Goal: Information Seeking & Learning: Learn about a topic

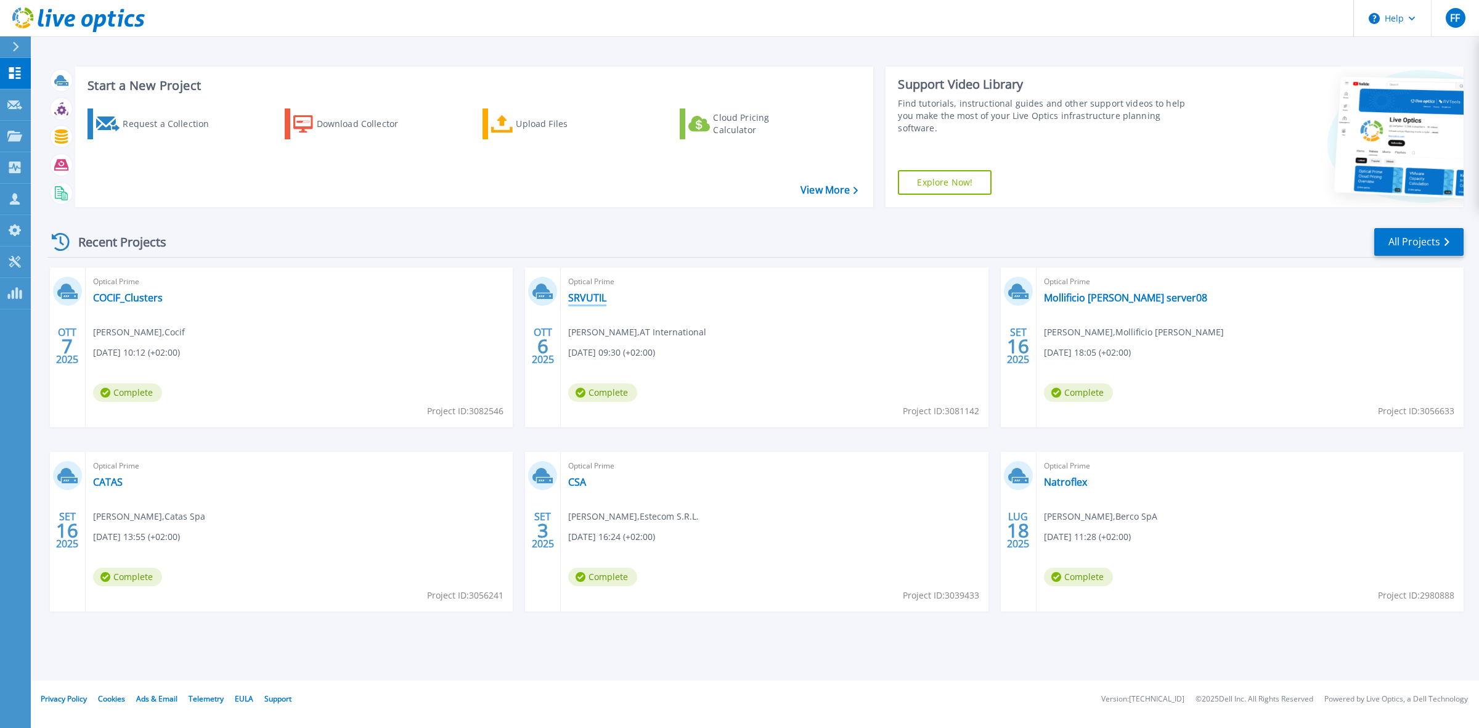
click at [605, 298] on link "SRVUTIL" at bounding box center [587, 298] width 38 height 12
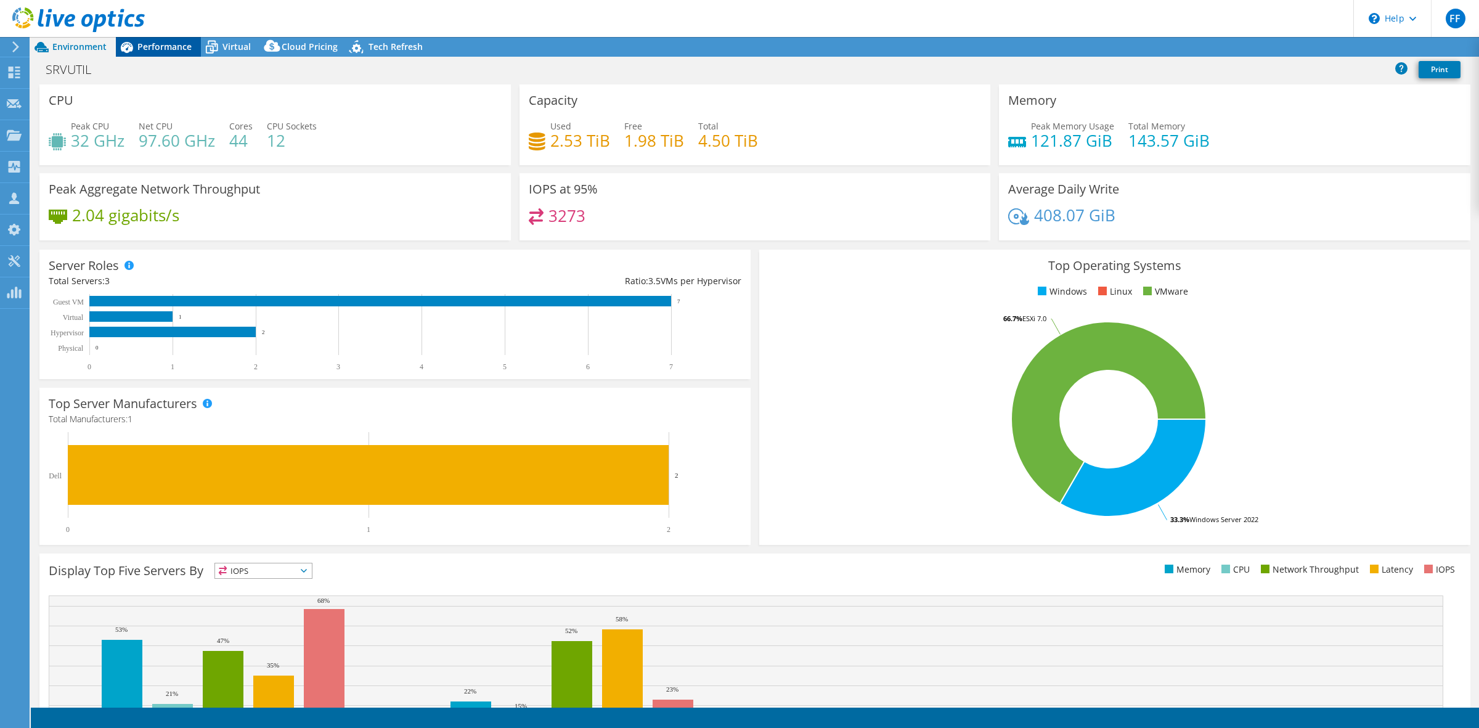
select select "USD"
radio input "true"
radio input "false"
click at [152, 43] on span "Performance" at bounding box center [164, 47] width 54 height 12
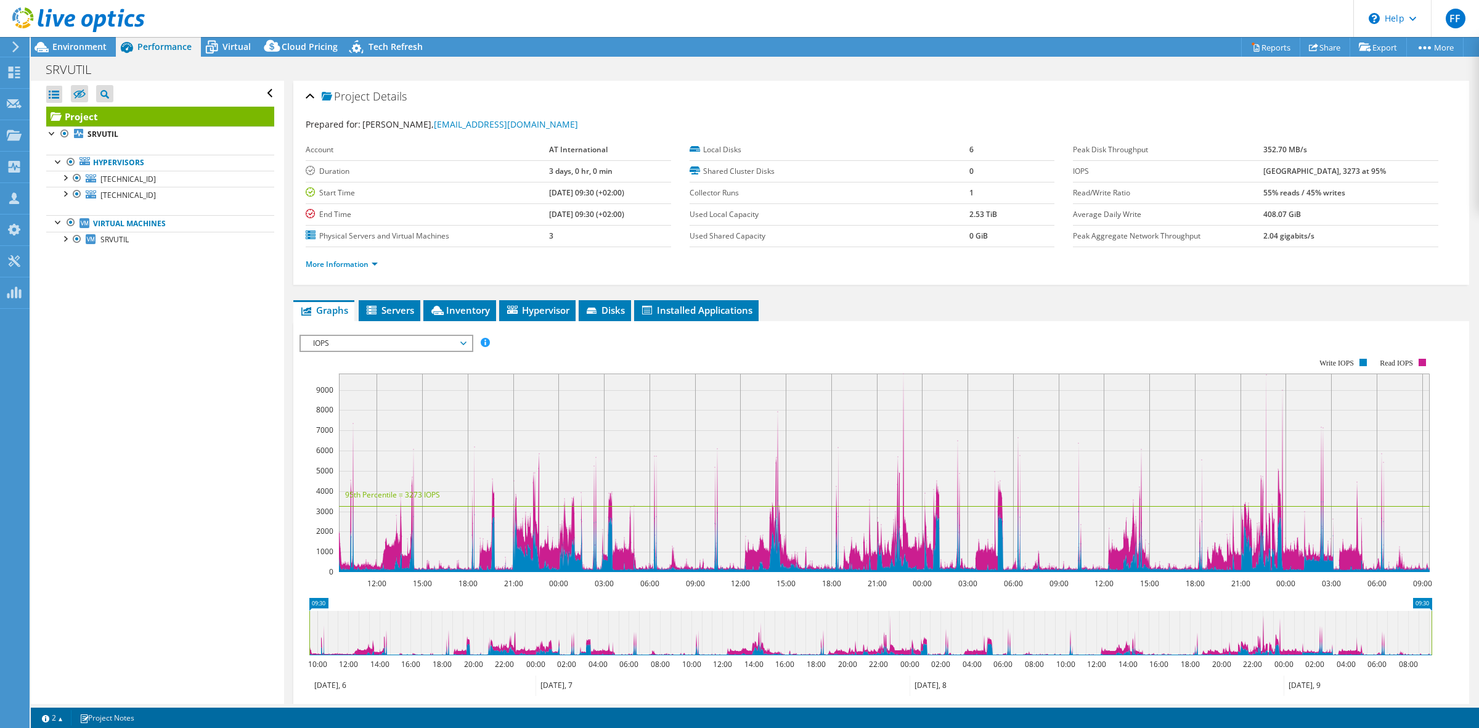
click at [379, 337] on span "IOPS" at bounding box center [386, 343] width 158 height 15
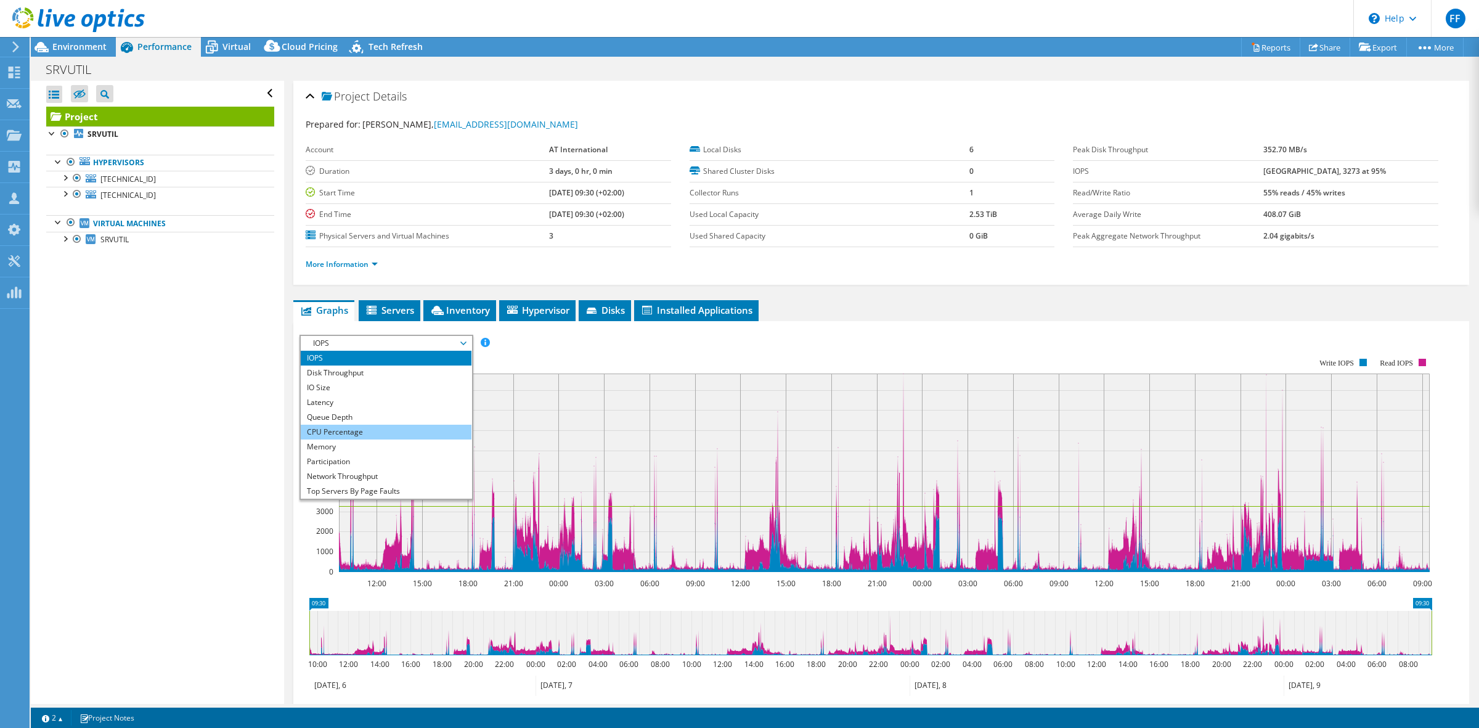
click at [367, 430] on li "CPU Percentage" at bounding box center [386, 432] width 171 height 15
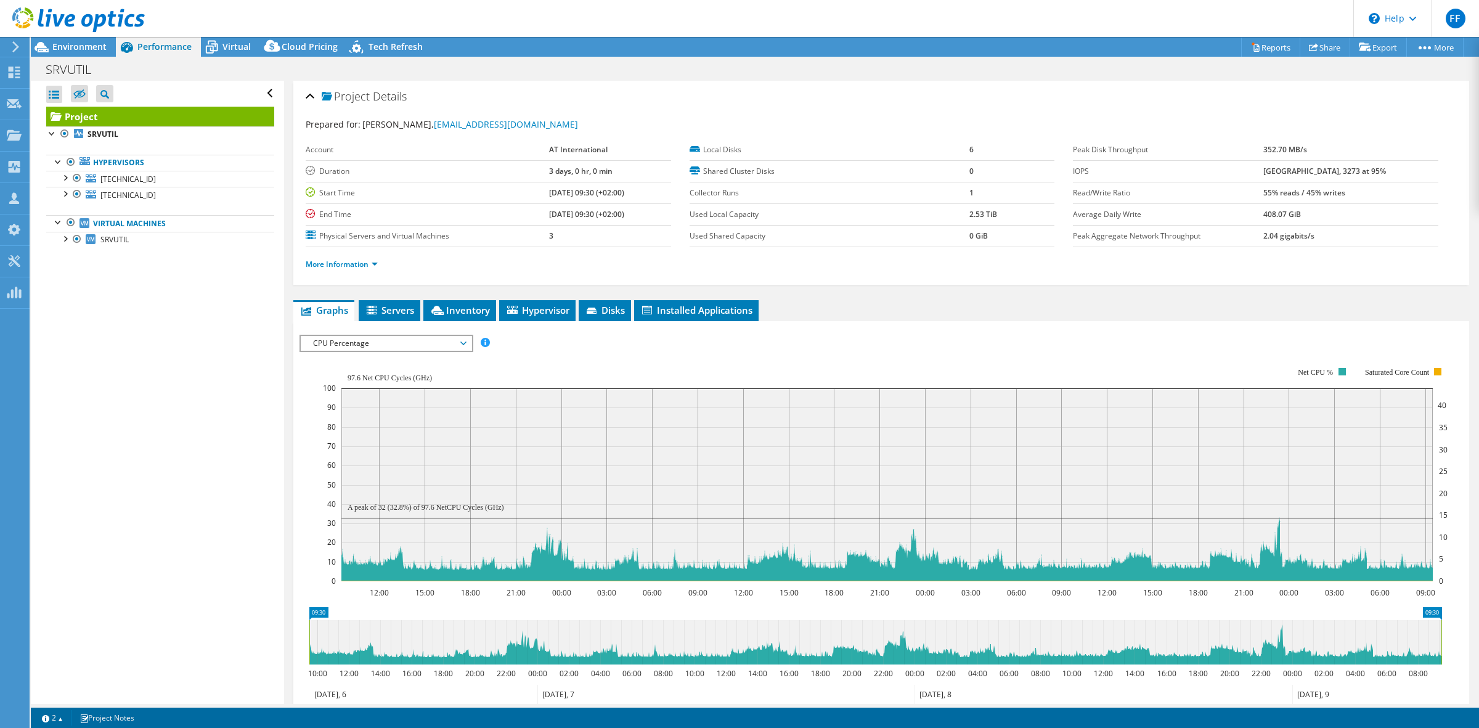
click at [353, 346] on span "CPU Percentage" at bounding box center [386, 343] width 158 height 15
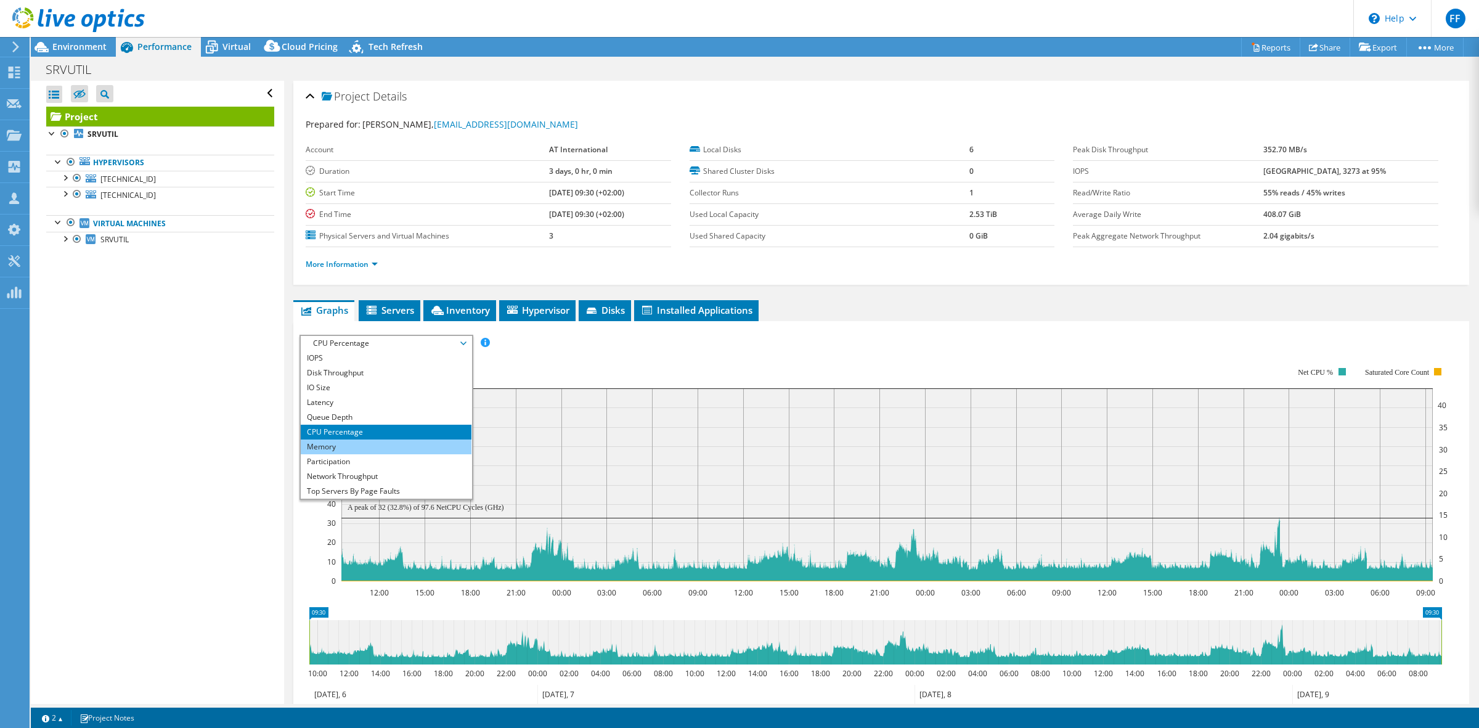
click at [357, 444] on li "Memory" at bounding box center [386, 446] width 171 height 15
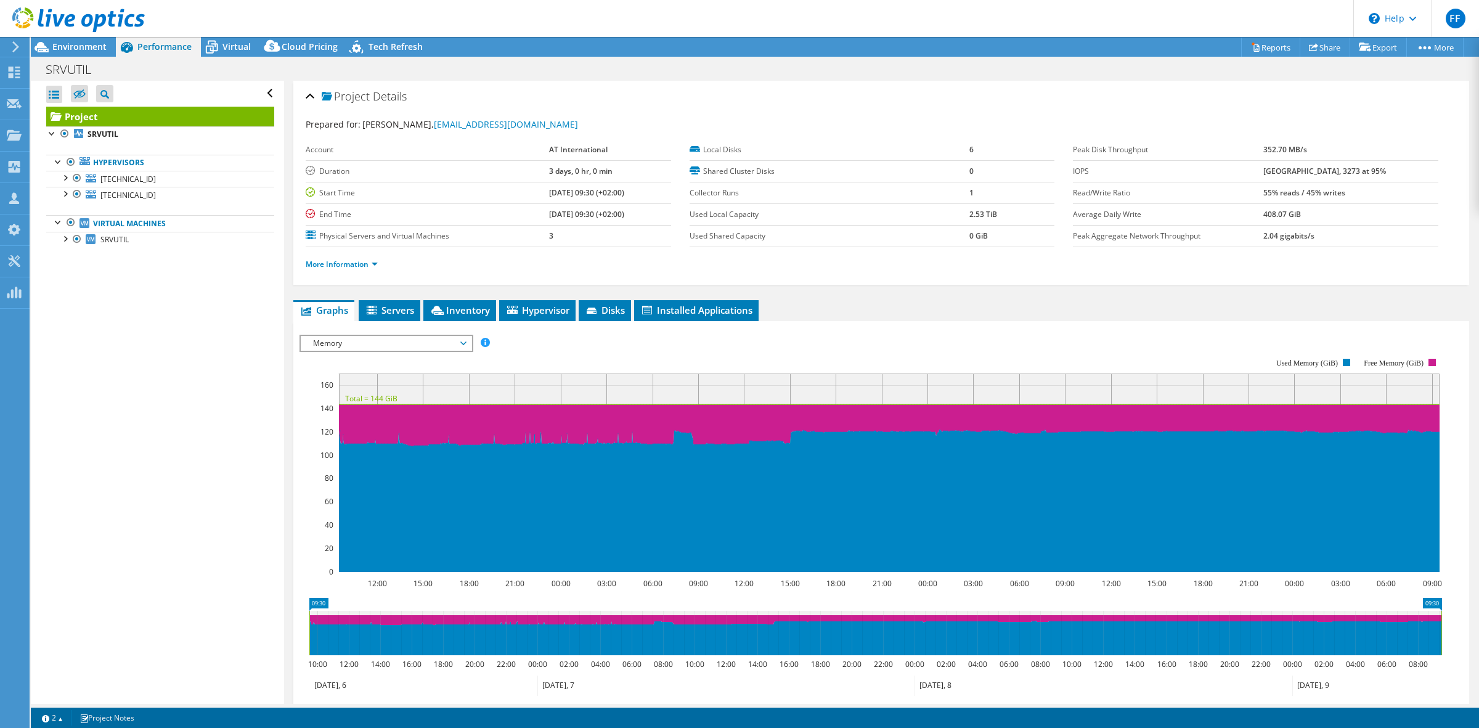
drag, startPoint x: 413, startPoint y: 340, endPoint x: 406, endPoint y: 342, distance: 7.8
click at [412, 340] on span "Memory" at bounding box center [386, 343] width 158 height 15
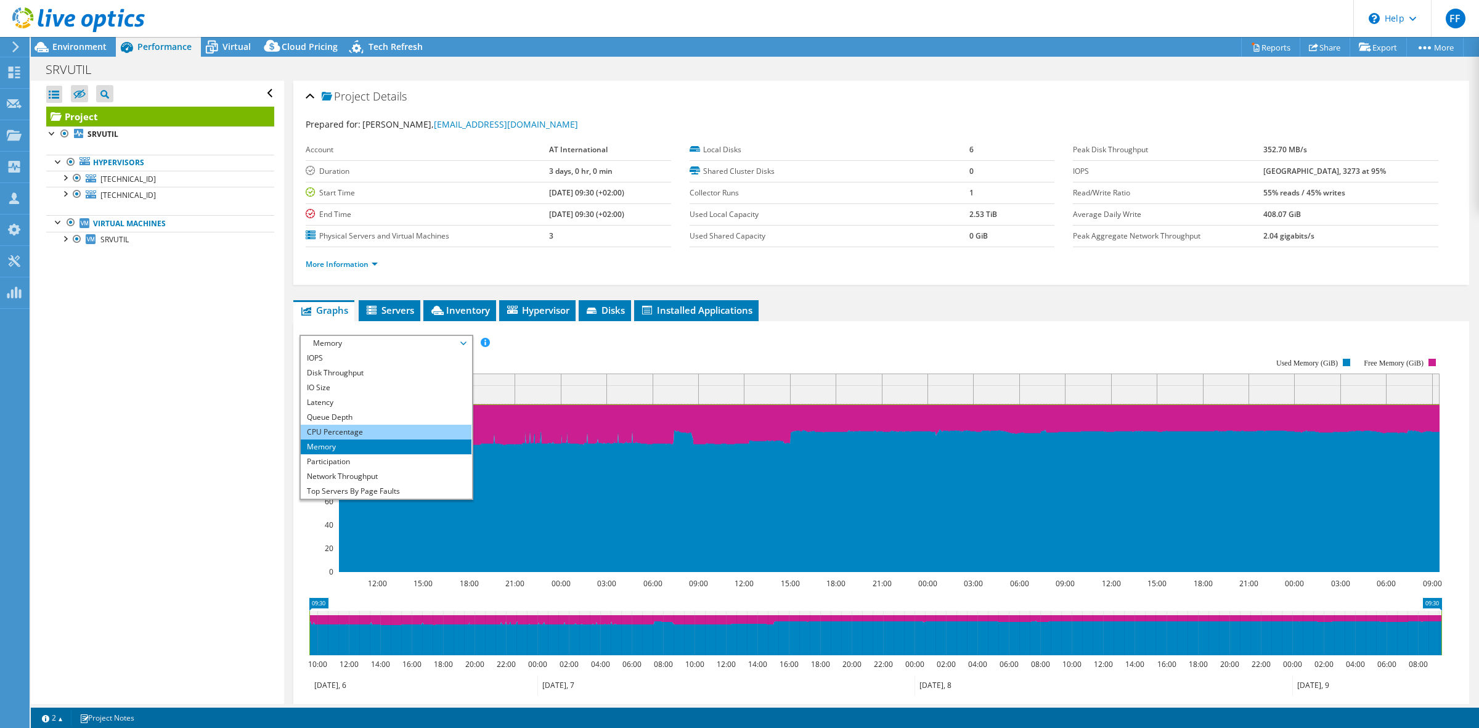
click at [351, 425] on li "CPU Percentage" at bounding box center [386, 432] width 171 height 15
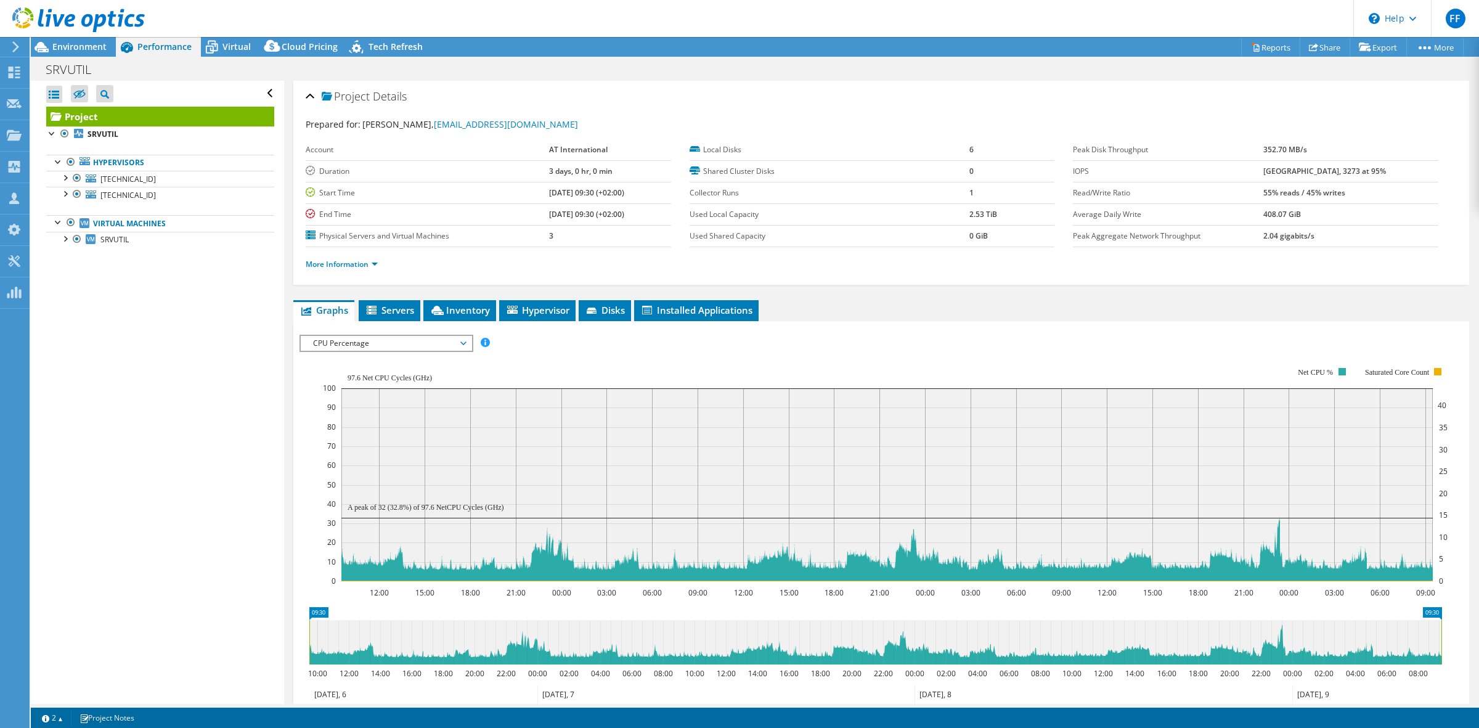
click at [383, 343] on span "CPU Percentage" at bounding box center [386, 343] width 158 height 15
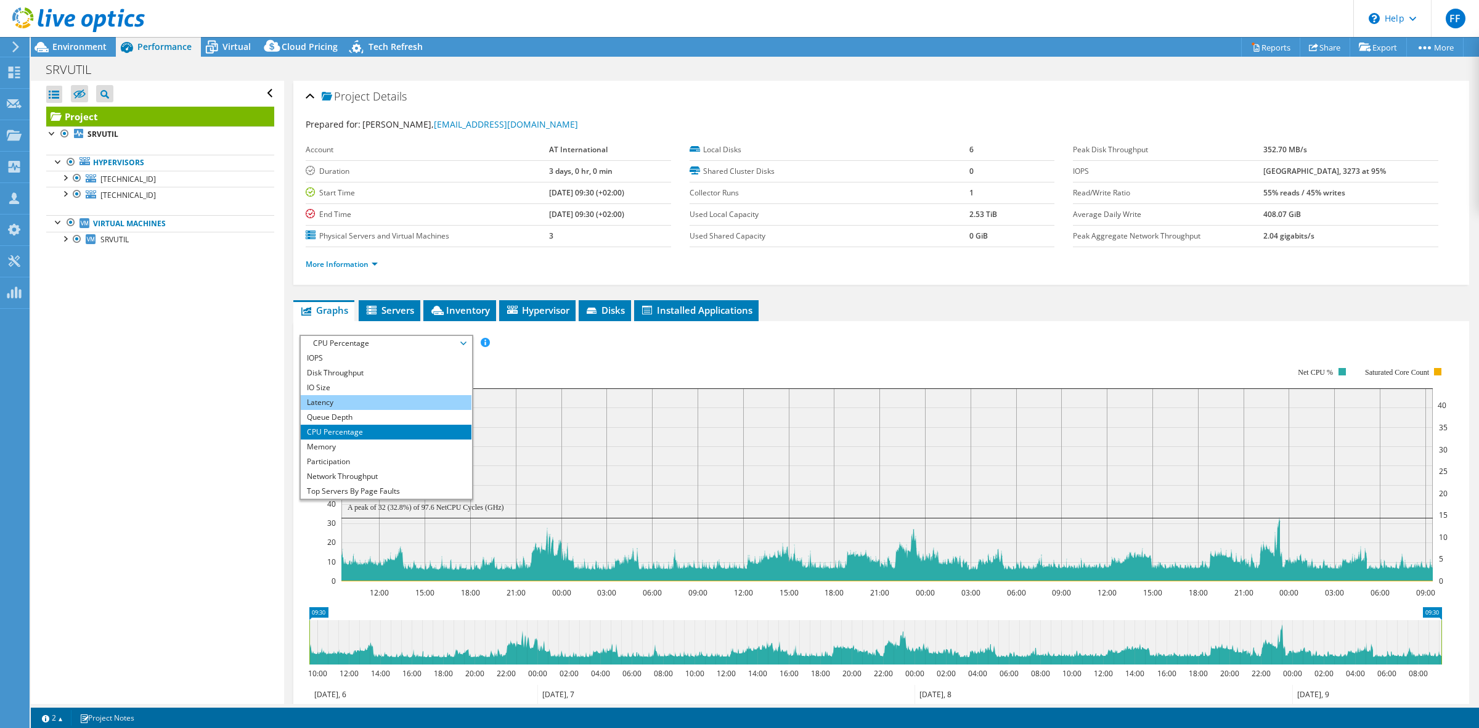
click at [368, 401] on li "Latency" at bounding box center [386, 402] width 171 height 15
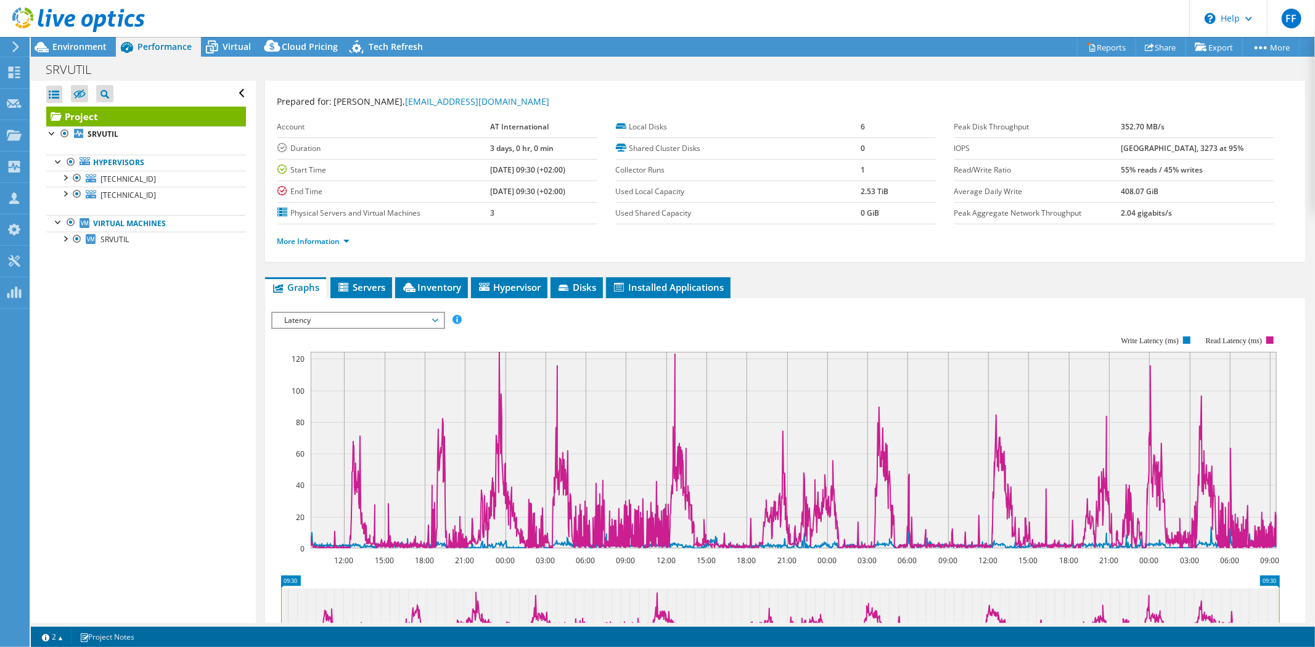
scroll to position [73, 0]
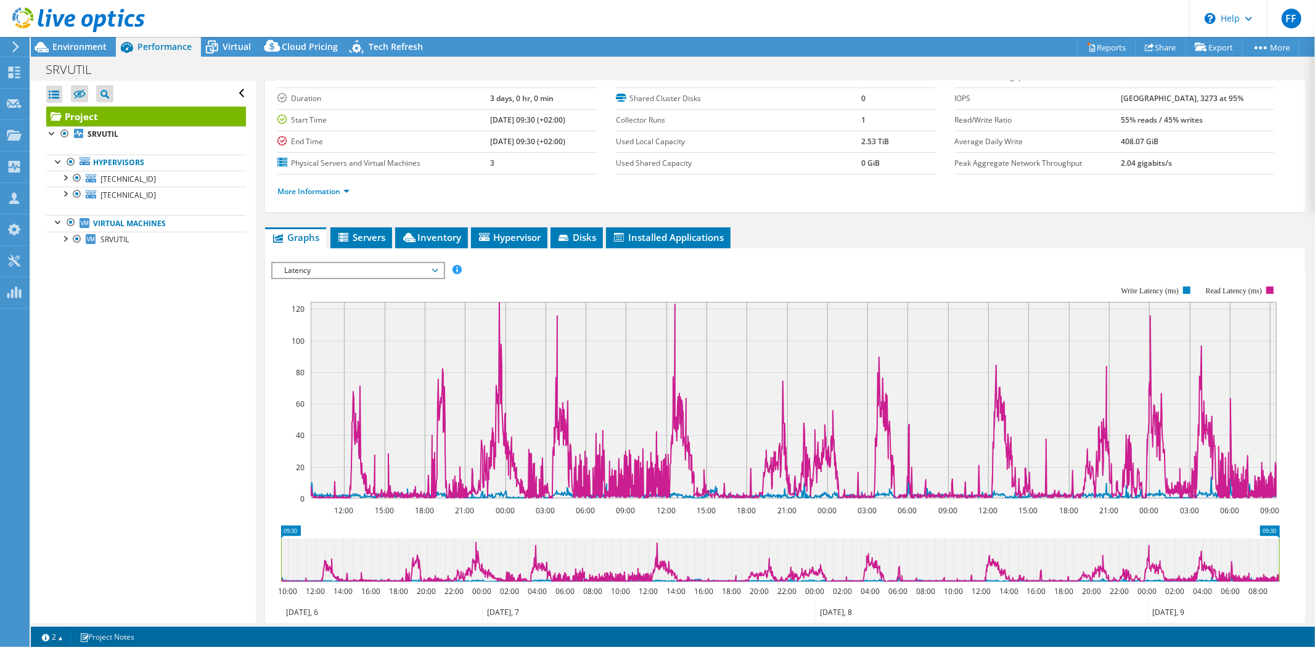
click at [390, 267] on span "Latency" at bounding box center [358, 270] width 158 height 15
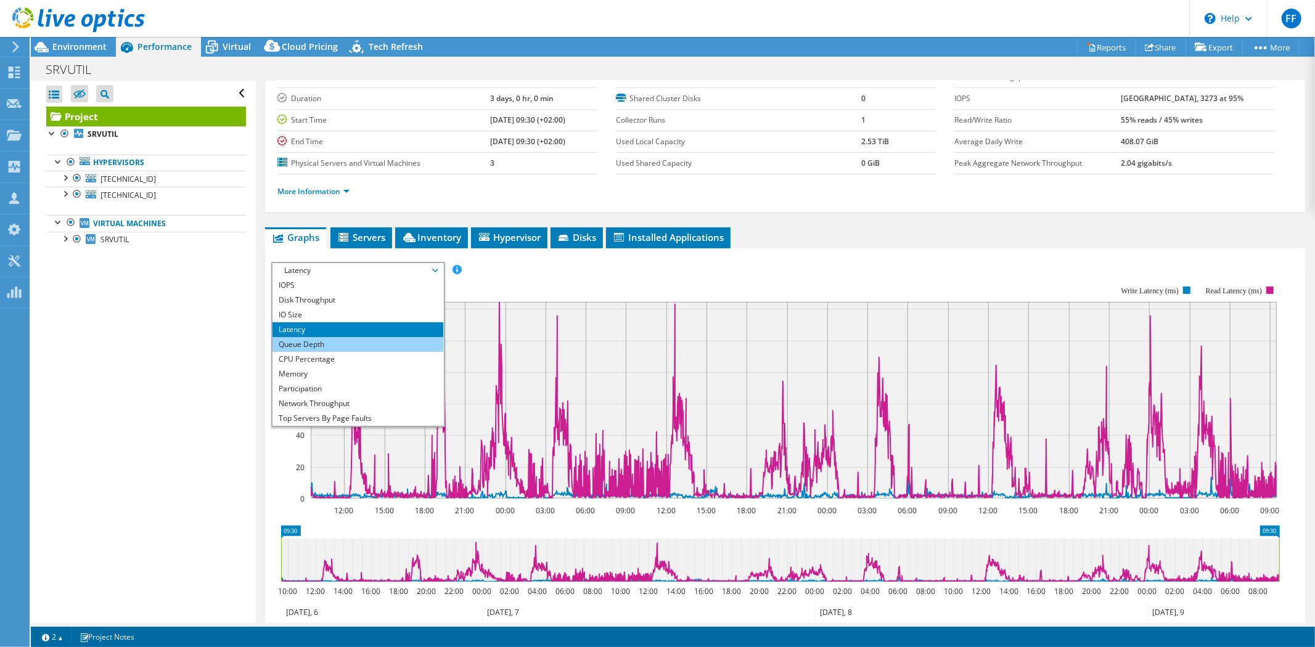
click at [321, 345] on li "Queue Depth" at bounding box center [357, 344] width 171 height 15
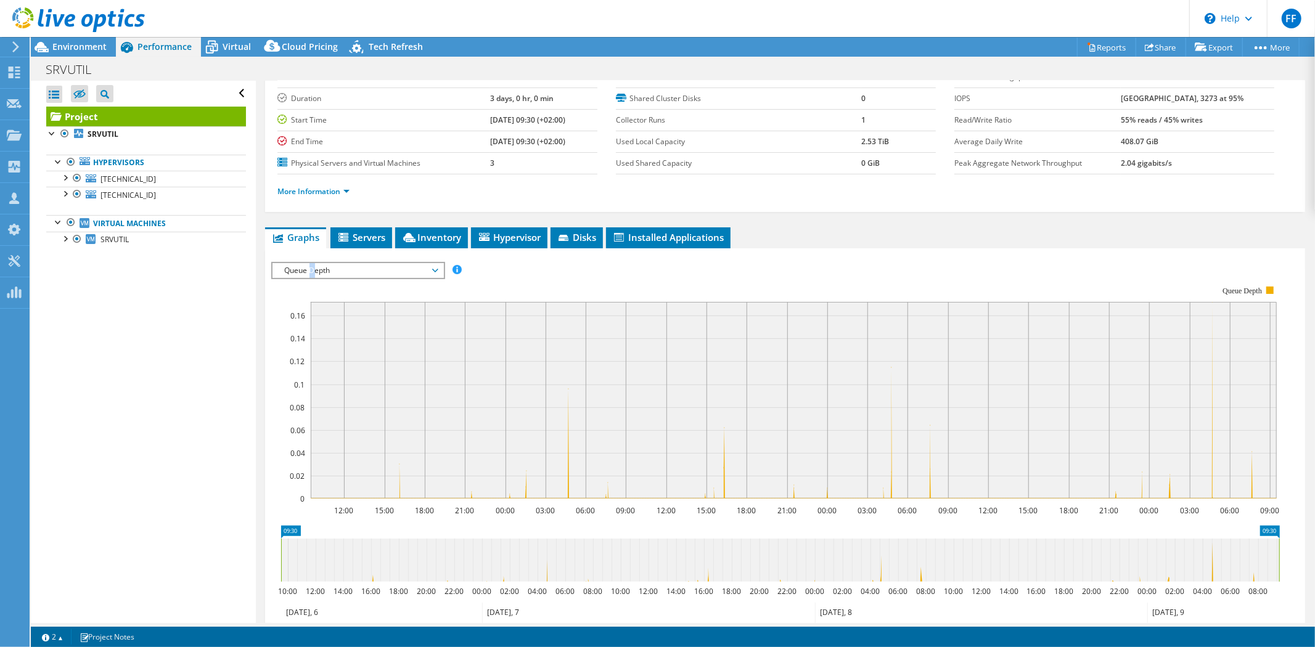
click at [312, 269] on span "Queue Depth" at bounding box center [358, 270] width 158 height 15
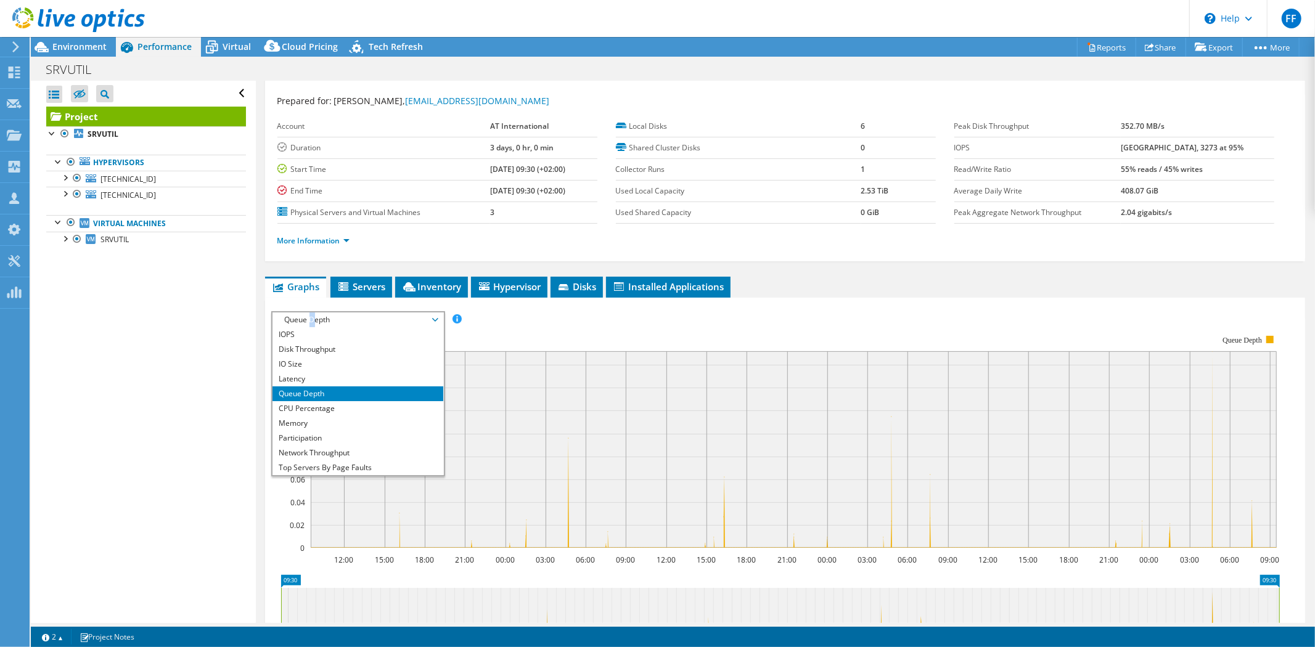
scroll to position [0, 0]
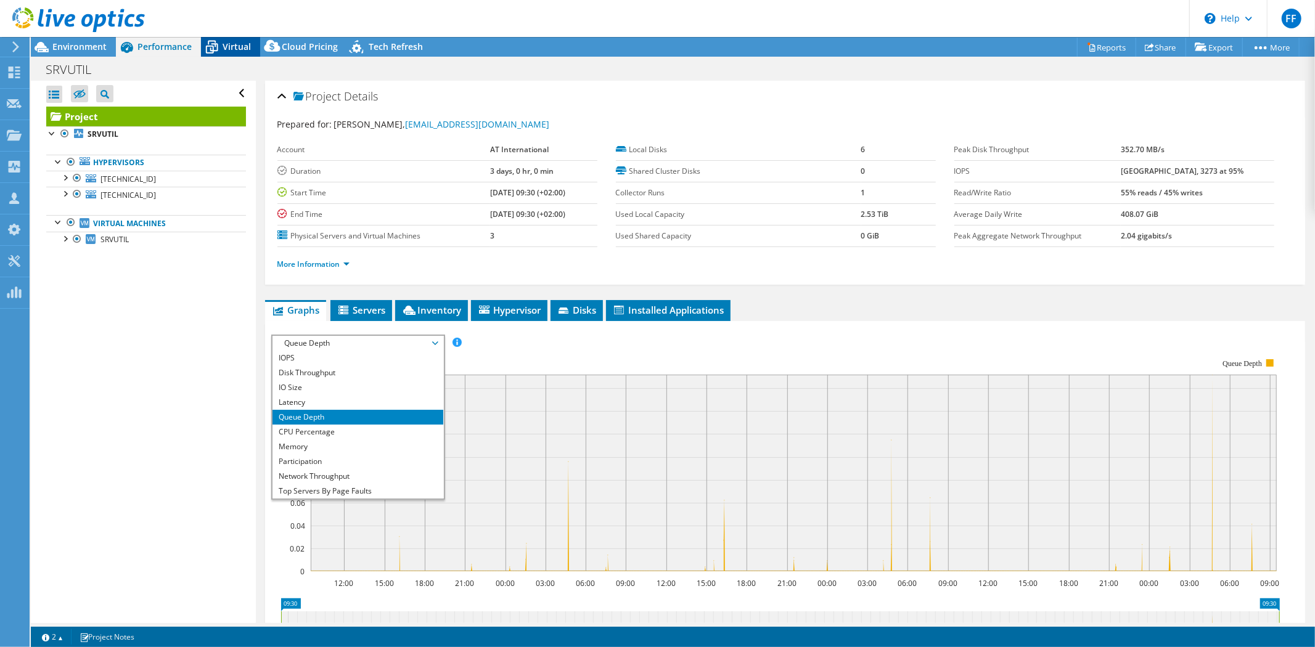
click at [234, 51] on span "Virtual" at bounding box center [236, 47] width 28 height 12
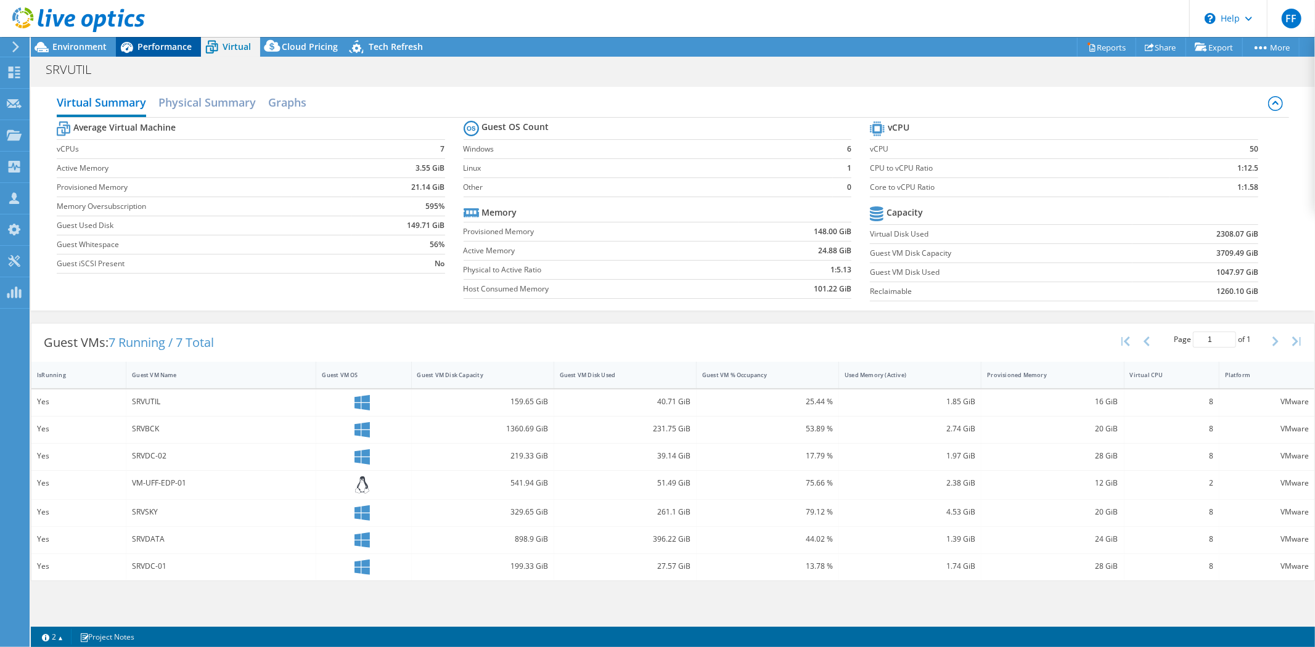
click at [174, 51] on span "Performance" at bounding box center [164, 47] width 54 height 12
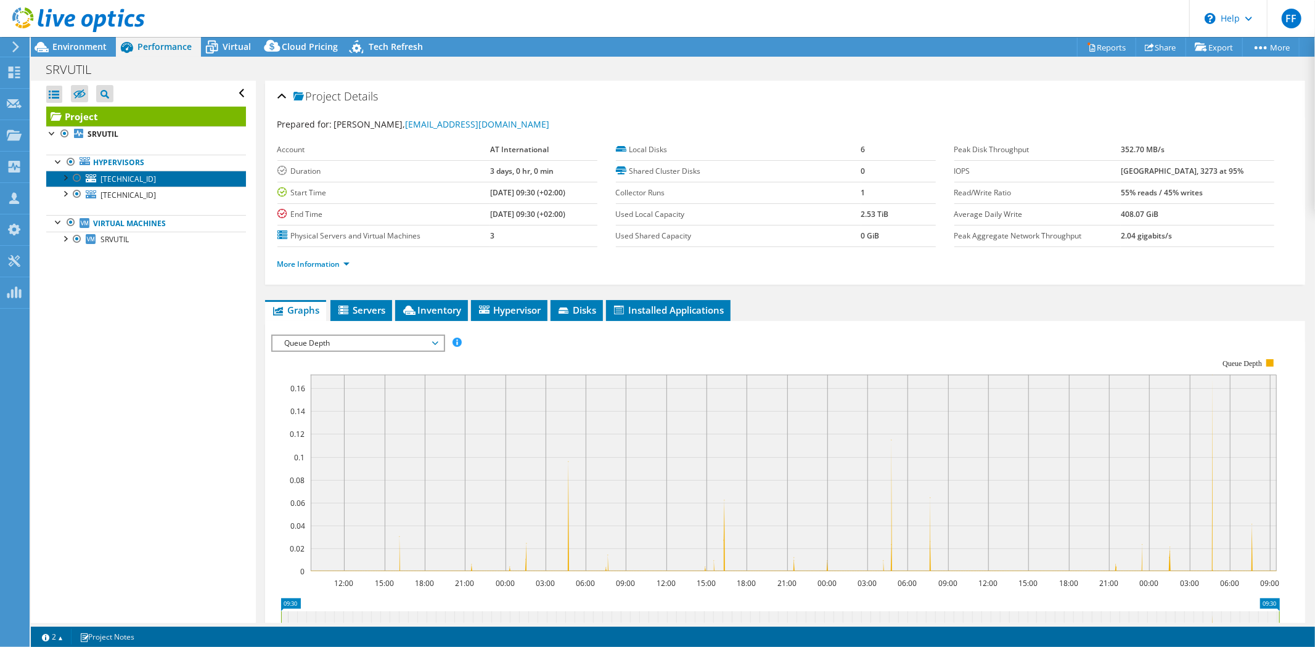
click at [96, 179] on icon at bounding box center [91, 178] width 10 height 8
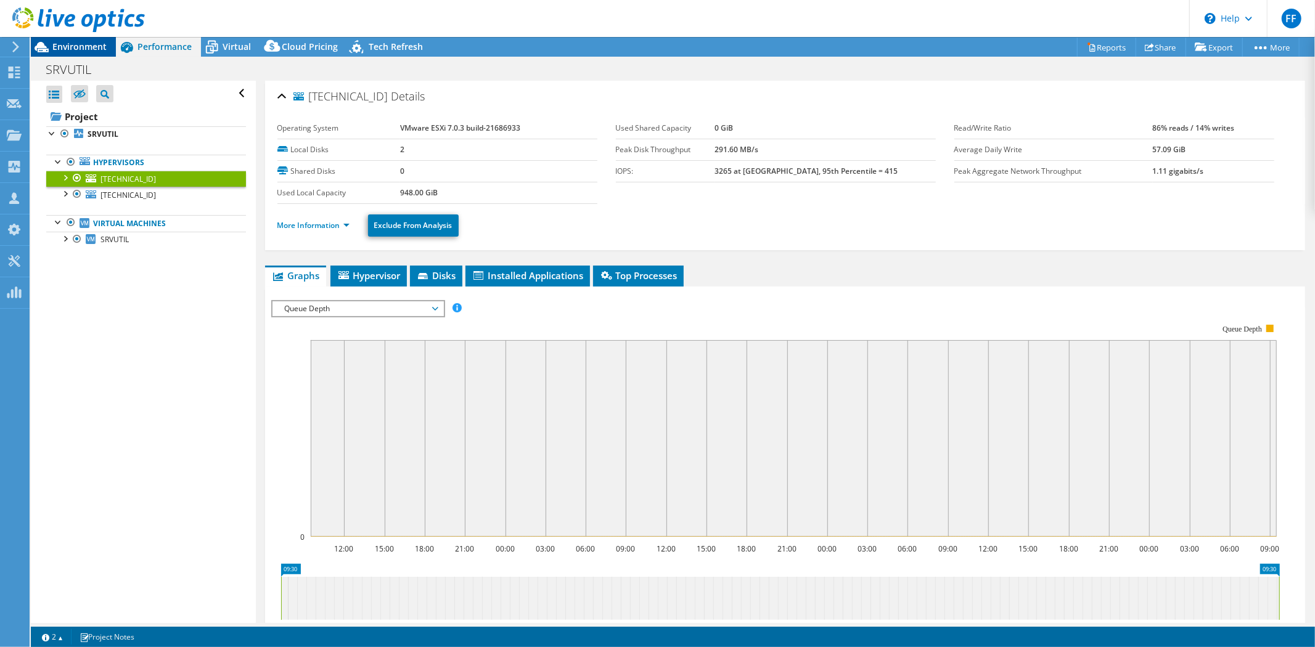
click at [87, 46] on span "Environment" at bounding box center [79, 47] width 54 height 12
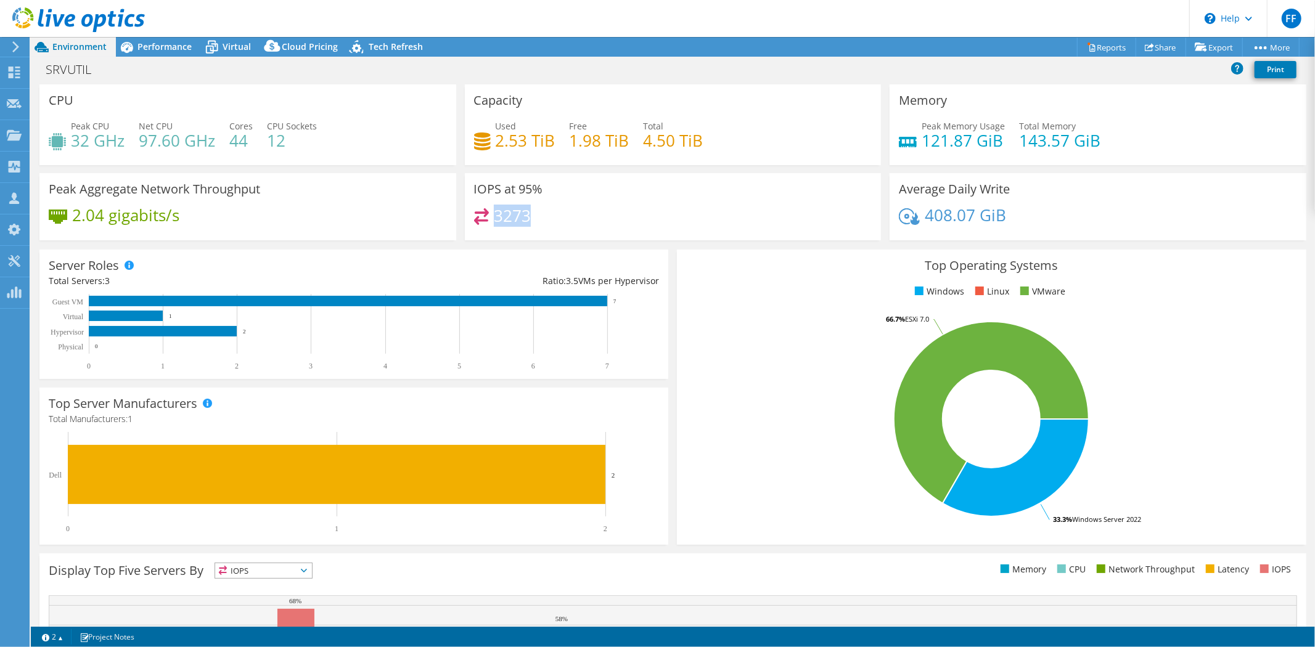
drag, startPoint x: 494, startPoint y: 213, endPoint x: 531, endPoint y: 213, distance: 37.0
click at [531, 213] on div "3273" at bounding box center [673, 221] width 398 height 27
